Goal: Navigation & Orientation: Find specific page/section

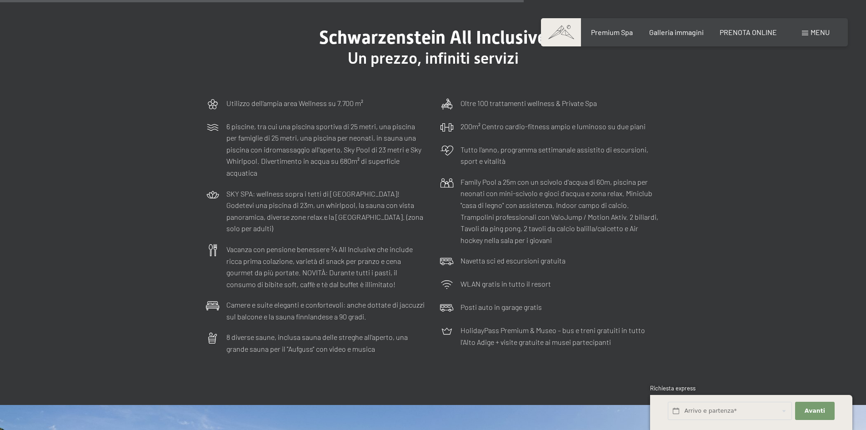
scroll to position [2623, 0]
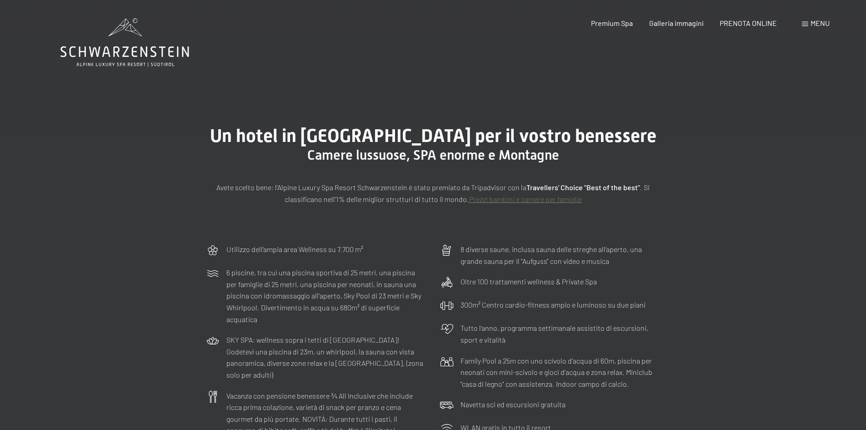
click at [133, 54] on icon at bounding box center [124, 42] width 129 height 49
